Goal: Task Accomplishment & Management: Use online tool/utility

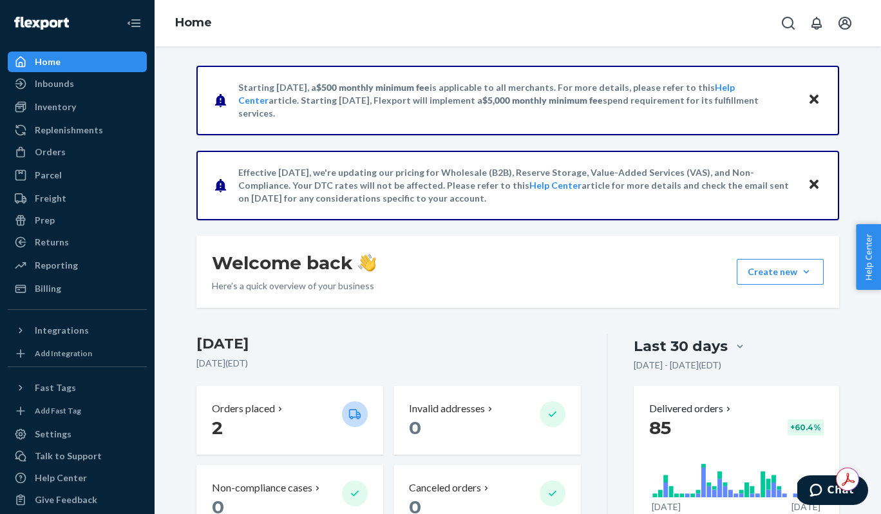
click at [810, 96] on icon "Close" at bounding box center [814, 99] width 9 height 9
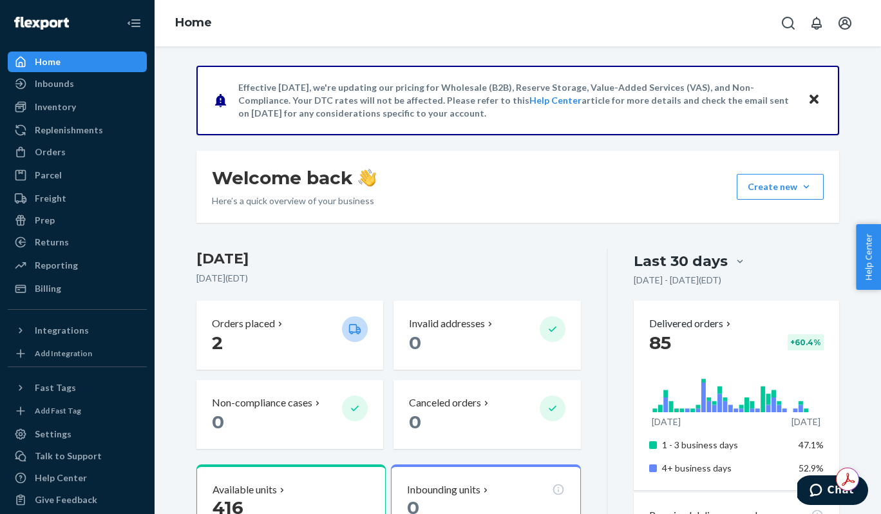
click at [810, 96] on icon "Close" at bounding box center [814, 99] width 9 height 9
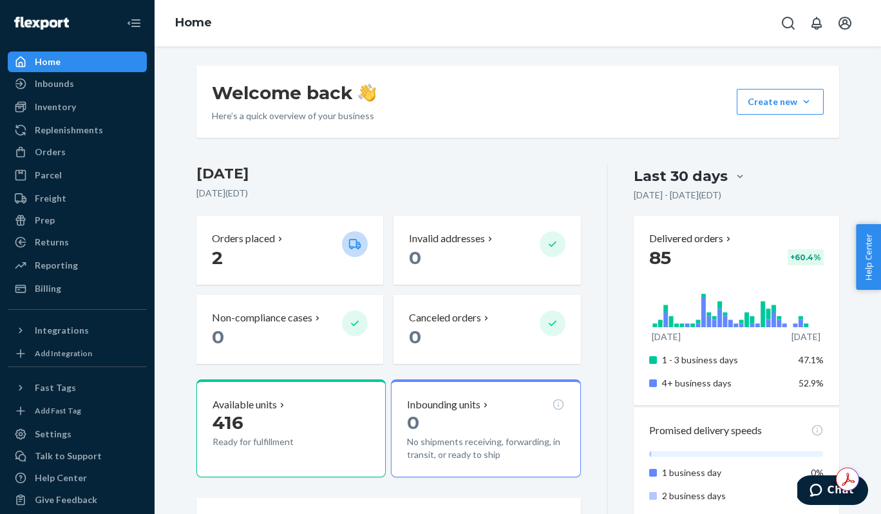
click at [816, 490] on icon "Chat" at bounding box center [816, 490] width 13 height 13
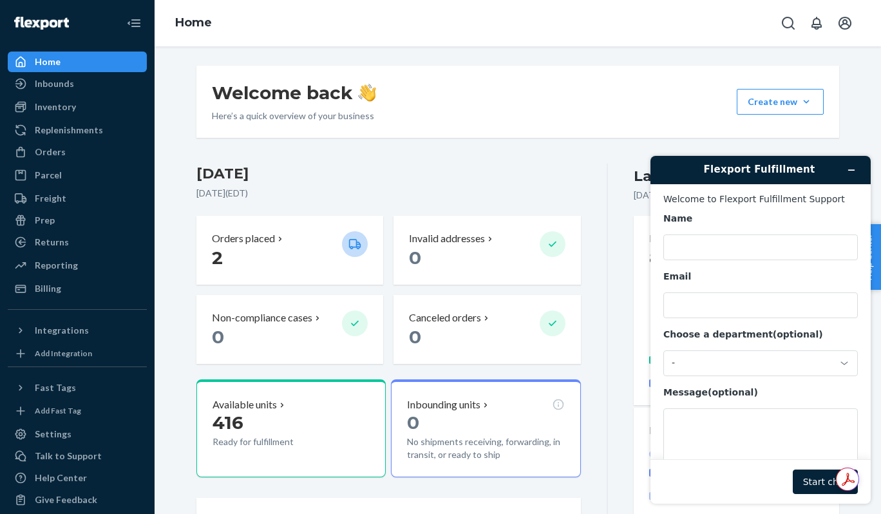
scroll to position [41, 0]
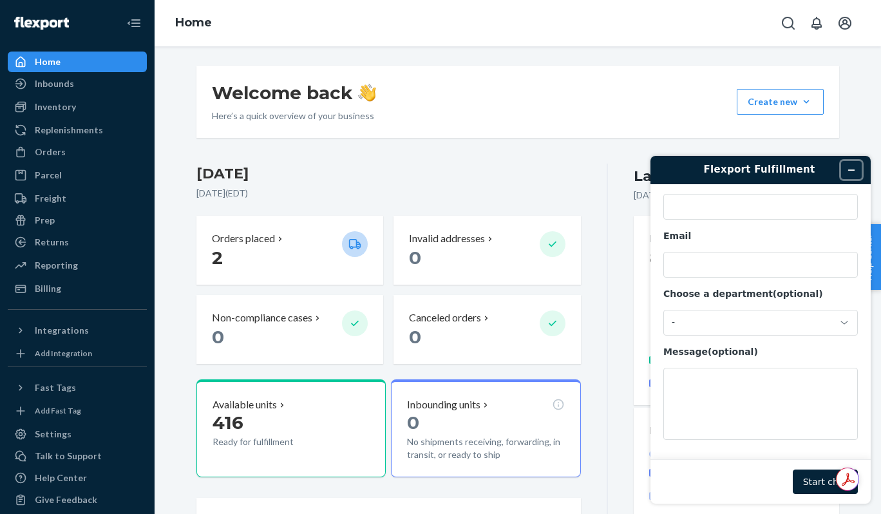
click at [853, 167] on icon "Minimize widget" at bounding box center [851, 170] width 9 height 9
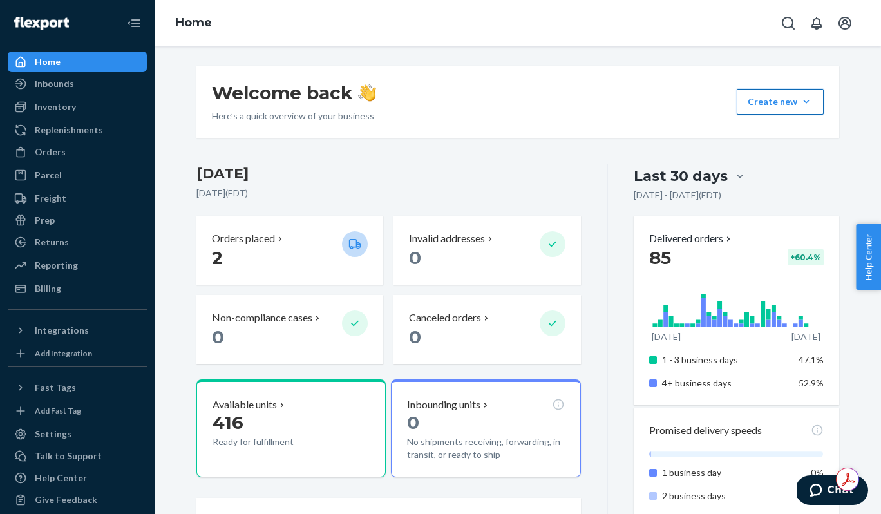
click at [811, 101] on button "Create new Create new inbound Create new order Create new product" at bounding box center [780, 102] width 87 height 26
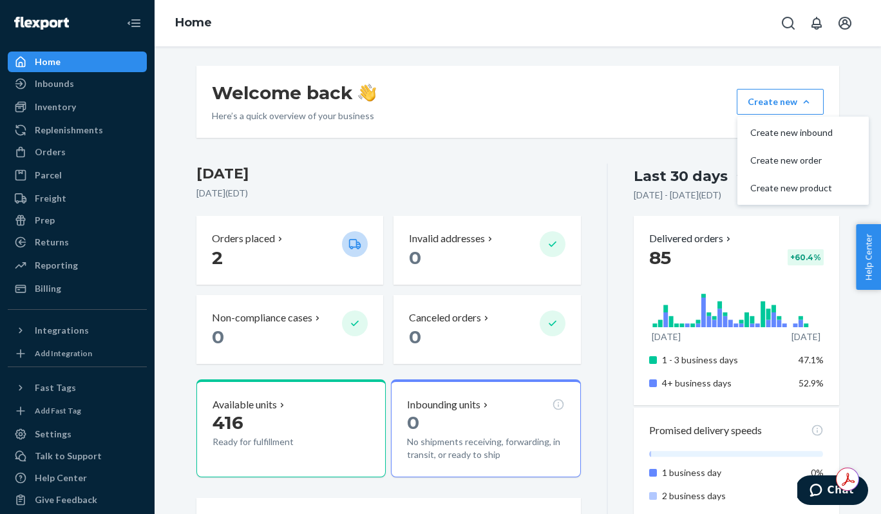
click at [535, 171] on h3 "[DATE]" at bounding box center [388, 174] width 385 height 21
click at [801, 103] on button "Create new Create new inbound Create new order Create new product" at bounding box center [780, 102] width 87 height 26
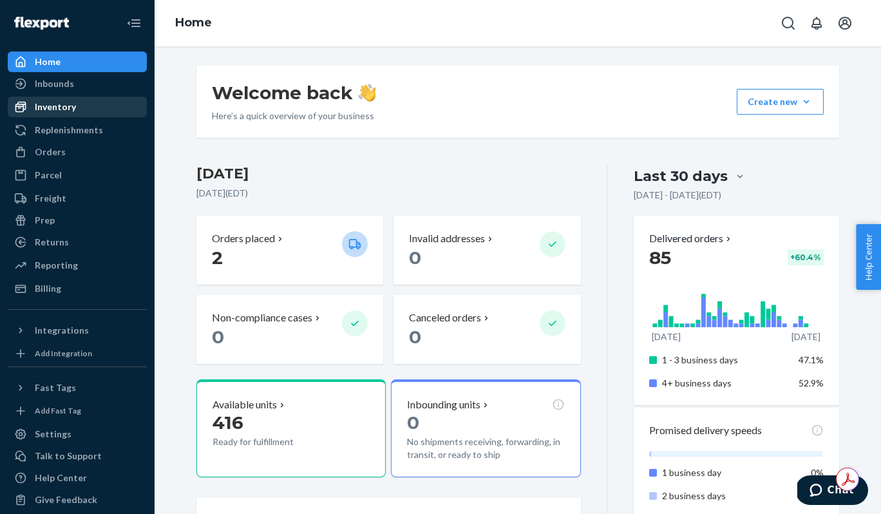
click at [50, 106] on div "Inventory" at bounding box center [55, 106] width 41 height 13
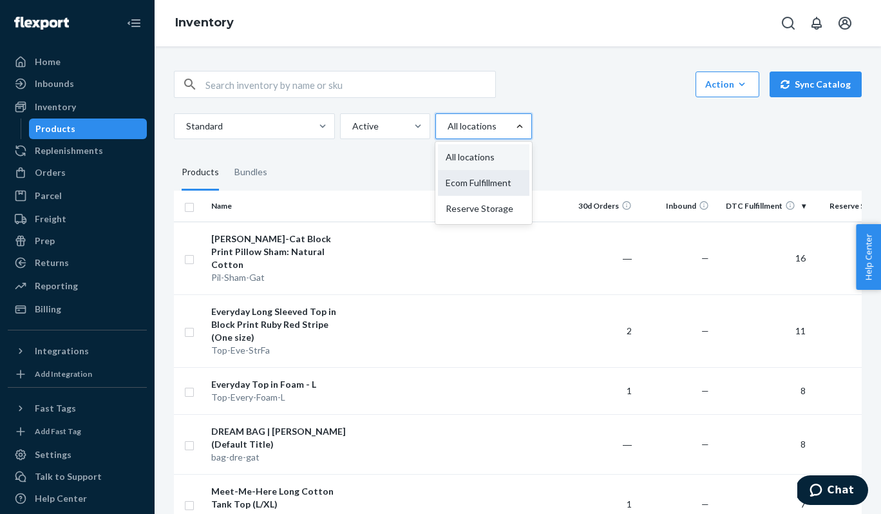
click at [497, 184] on div "Ecom Fulfillment" at bounding box center [483, 183] width 91 height 26
click at [448, 133] on input "option Ecom Fulfillment focused, 2 of 3. 3 results available. Use Up and Down t…" at bounding box center [446, 126] width 1 height 13
click at [322, 115] on div at bounding box center [322, 126] width 23 height 24
click at [186, 120] on input "Standard" at bounding box center [185, 126] width 1 height 13
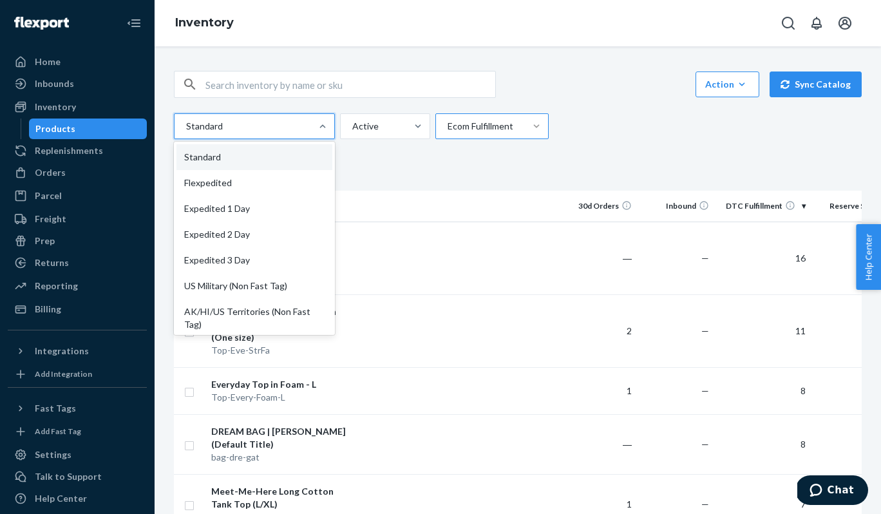
click at [322, 115] on div at bounding box center [322, 126] width 23 height 24
click at [186, 120] on input "option Standard focused, 1 of 13. 13 results available. Use Up and Down to choo…" at bounding box center [185, 126] width 1 height 13
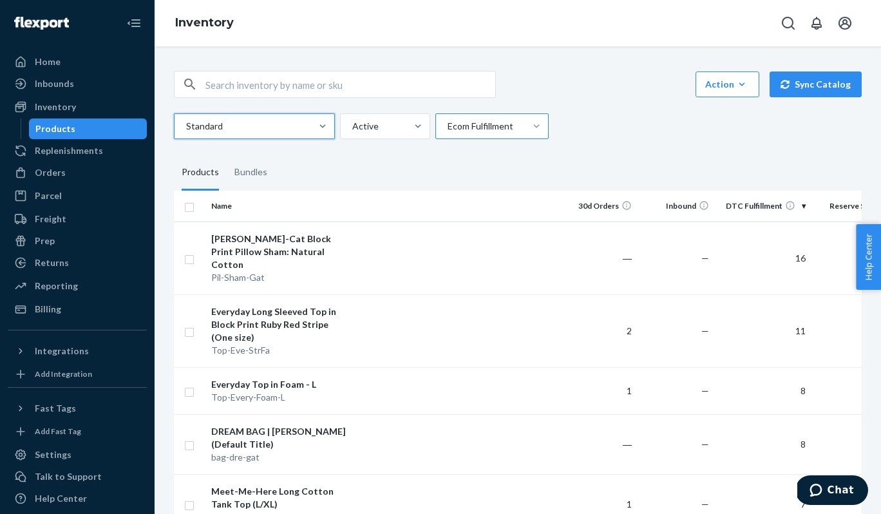
click at [416, 160] on fieldset "Products Bundles" at bounding box center [518, 173] width 688 height 36
click at [743, 86] on icon "button" at bounding box center [742, 84] width 13 height 13
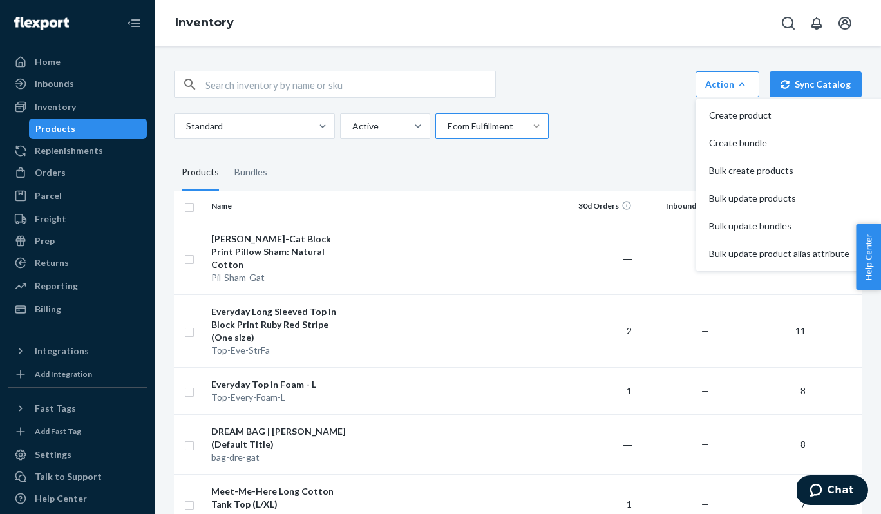
click at [743, 78] on icon "button" at bounding box center [742, 84] width 13 height 13
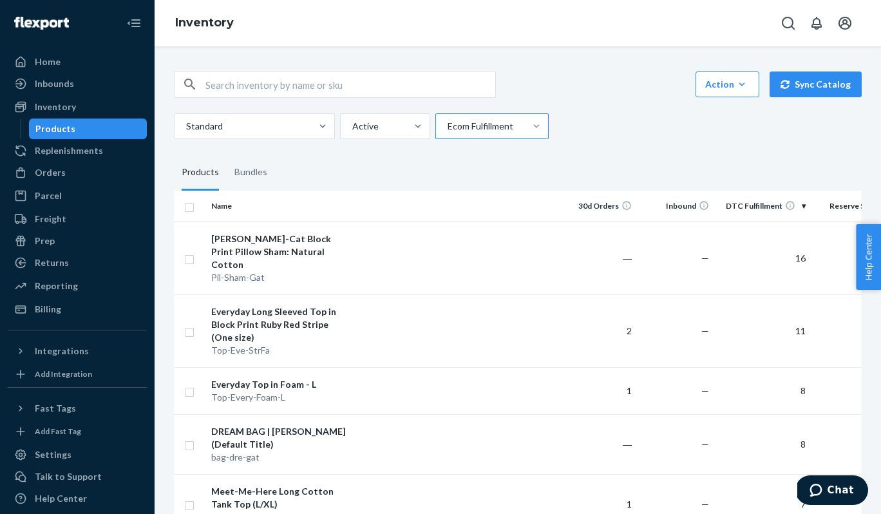
click at [353, 183] on fieldset "Products Bundles" at bounding box center [518, 173] width 688 height 36
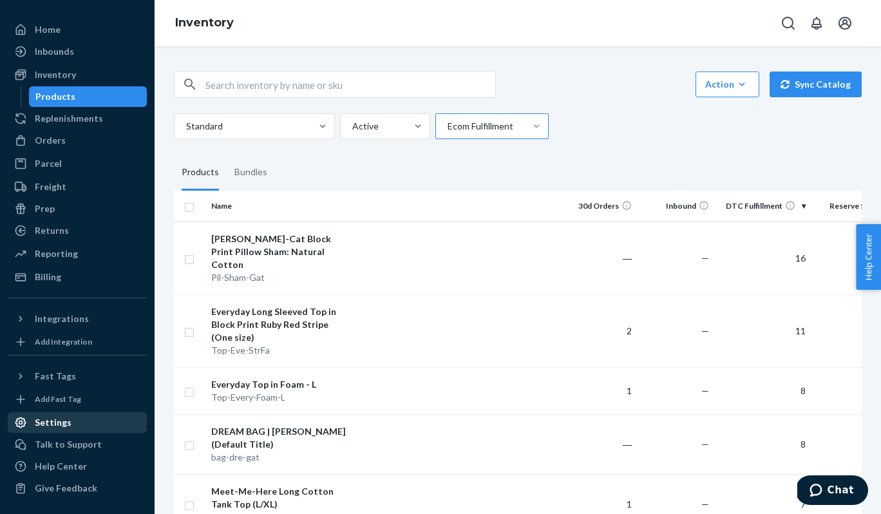
click at [59, 414] on div "Settings" at bounding box center [77, 423] width 137 height 18
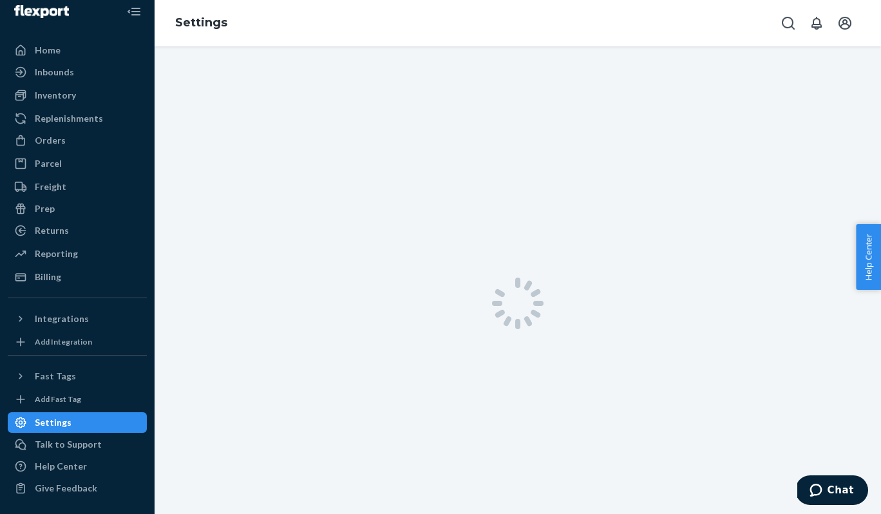
scroll to position [12, 0]
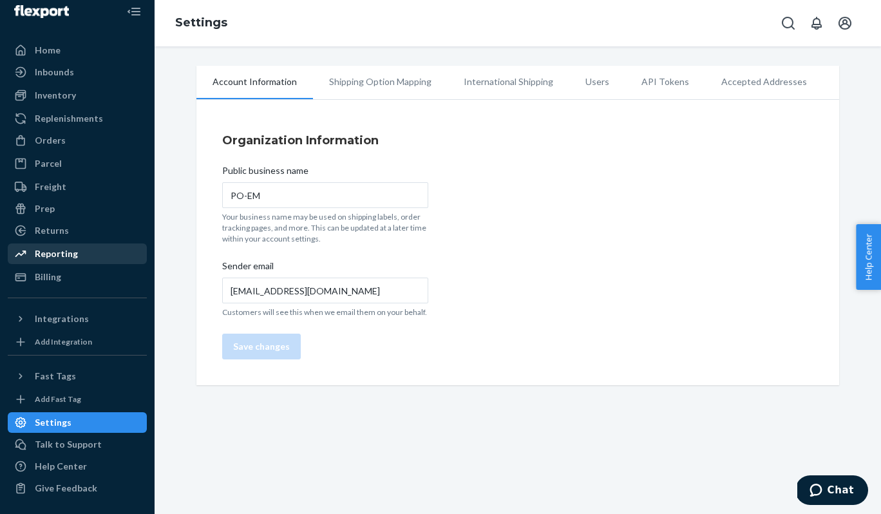
click at [66, 256] on div "Reporting" at bounding box center [56, 253] width 43 height 13
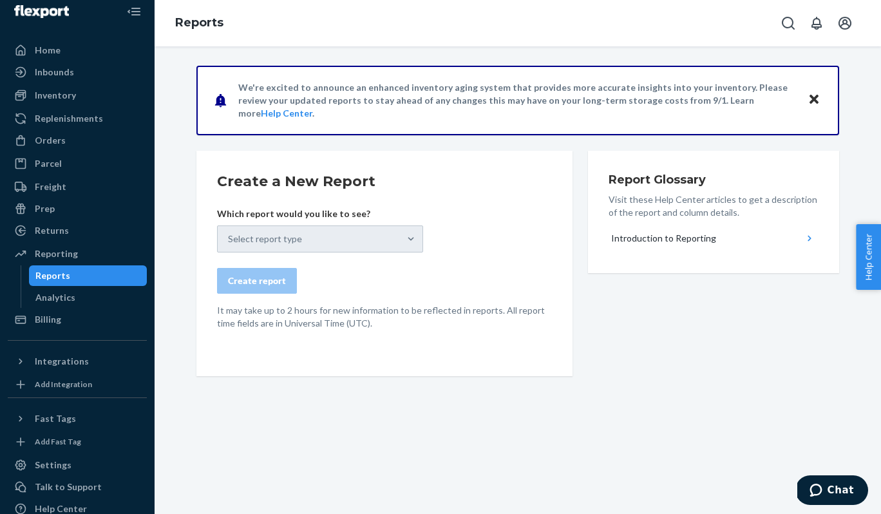
click at [815, 98] on icon "Close" at bounding box center [814, 99] width 9 height 9
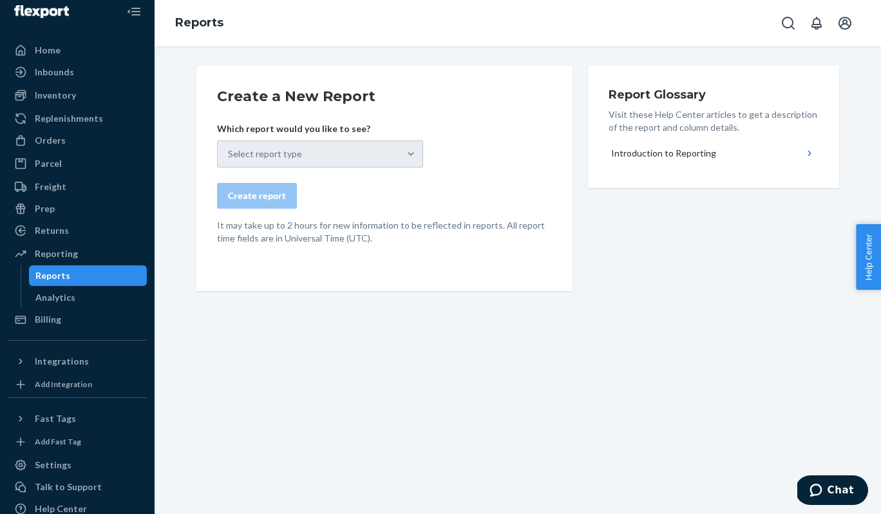
click at [410, 149] on div "Select report type" at bounding box center [320, 153] width 206 height 27
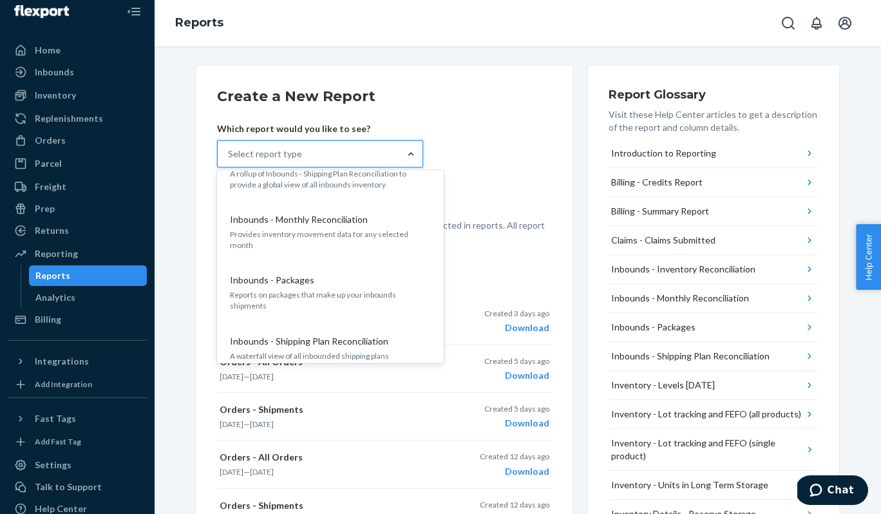
scroll to position [280, 0]
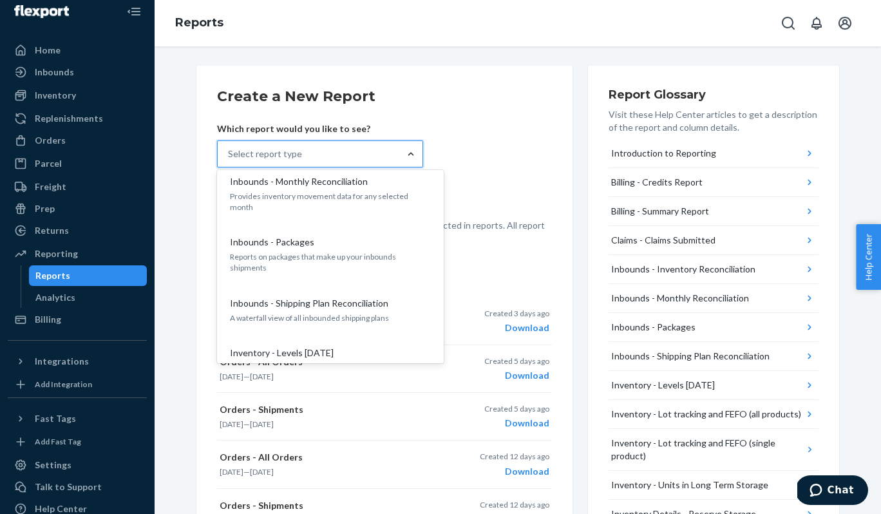
click at [474, 75] on div "Create a New Report Which report would you like to see? option Inbounds - Month…" at bounding box center [384, 515] width 376 height 899
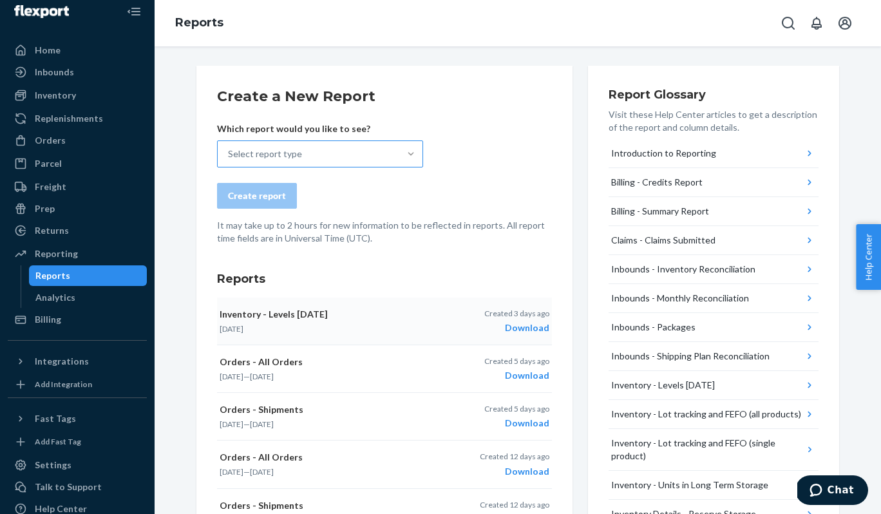
click at [524, 327] on div "Download" at bounding box center [516, 327] width 65 height 13
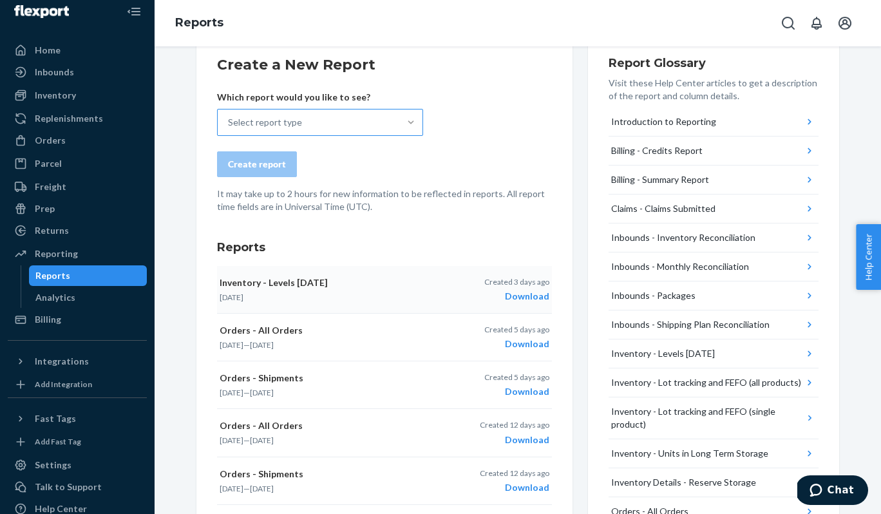
scroll to position [33, 0]
click at [394, 119] on div "Select report type" at bounding box center [309, 121] width 182 height 26
click at [229, 119] on input "Select report type" at bounding box center [228, 121] width 1 height 13
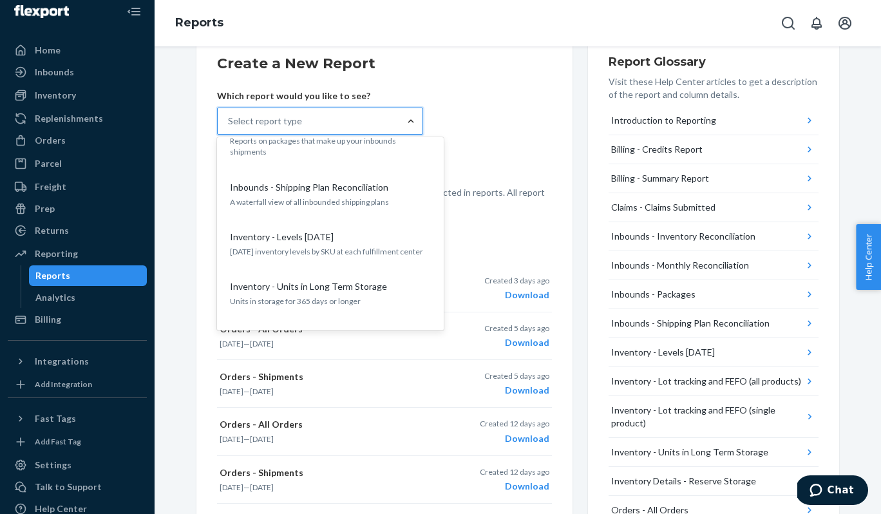
scroll to position [362, 0]
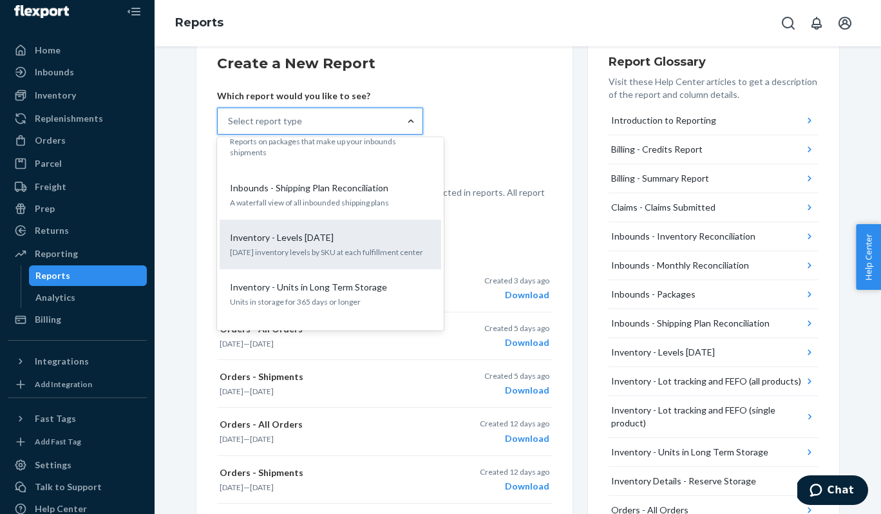
click at [334, 231] on div "Inventory - Levels [DATE]" at bounding box center [328, 237] width 206 height 13
click at [229, 128] on input "option Inventory - Levels [DATE] focused, 0 of 24. 24 results available. Use Up…" at bounding box center [228, 121] width 1 height 13
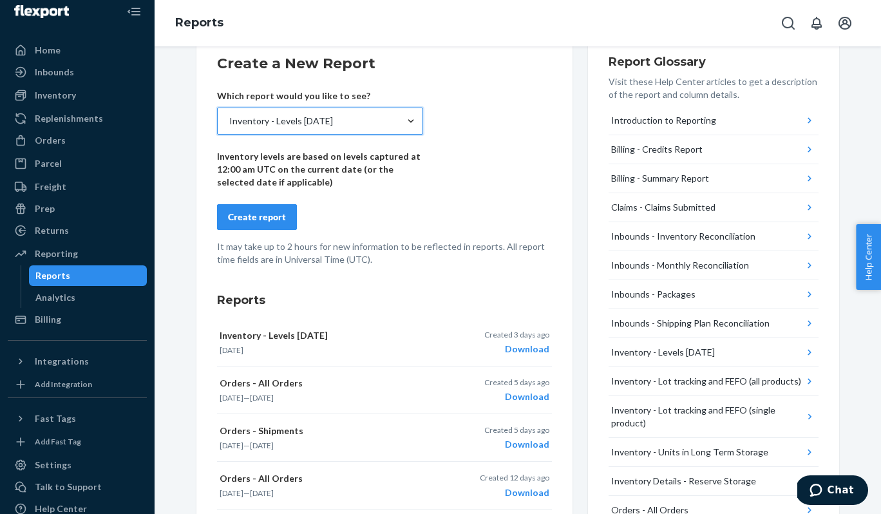
click at [271, 218] on div "Create report" at bounding box center [257, 217] width 58 height 13
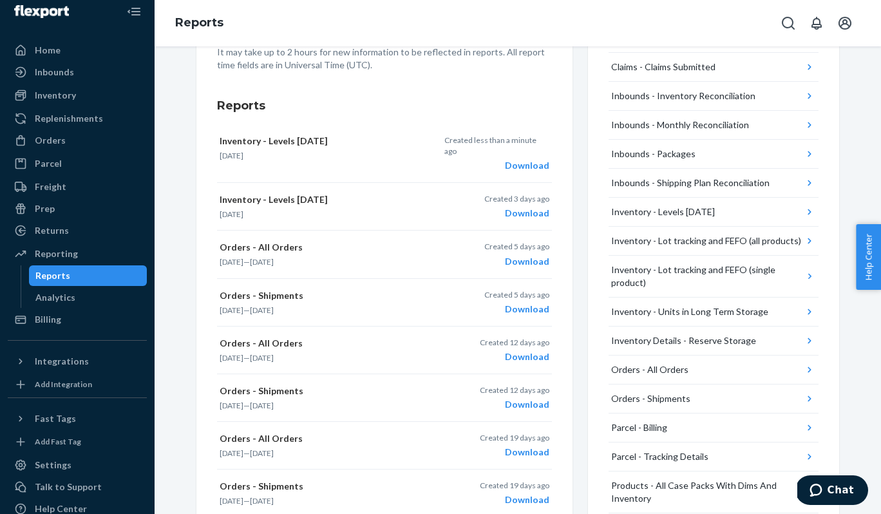
scroll to position [0, 0]
